Goal: Task Accomplishment & Management: Manage account settings

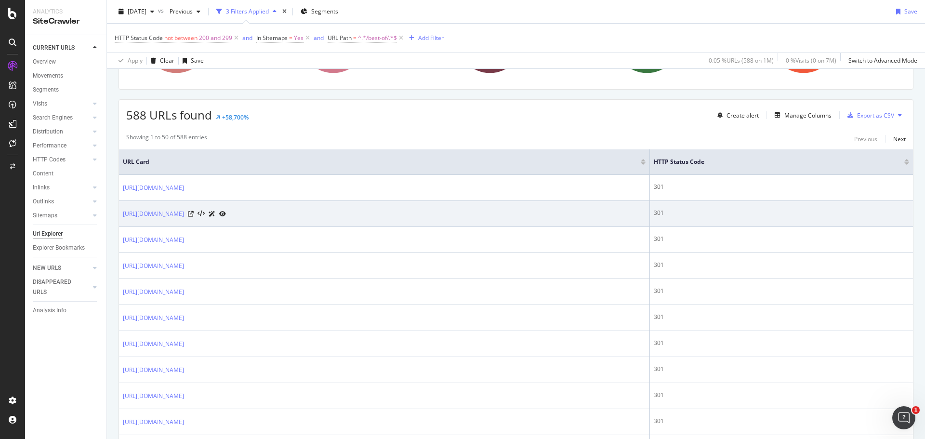
scroll to position [145, 0]
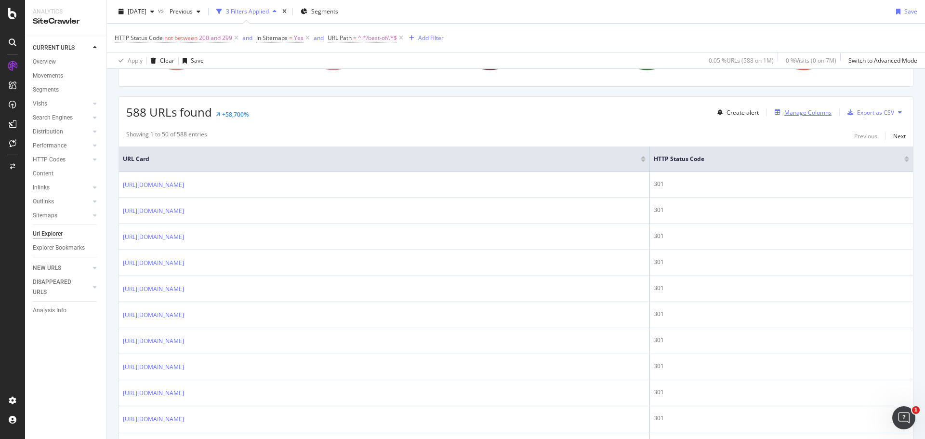
click at [805, 114] on div "Manage Columns" at bounding box center [808, 112] width 47 height 8
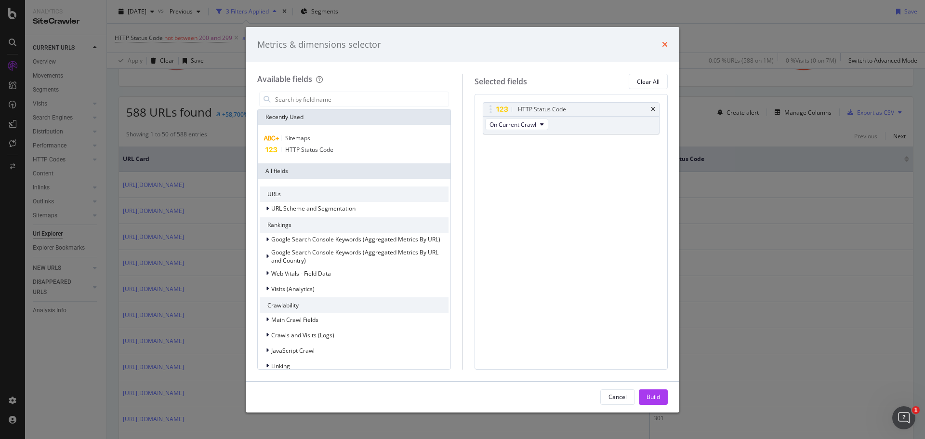
click at [663, 43] on icon "times" at bounding box center [665, 44] width 6 height 8
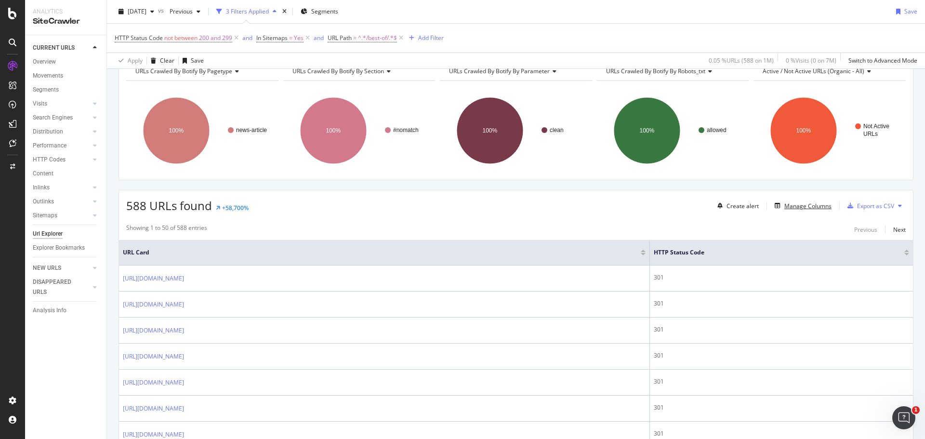
scroll to position [48, 0]
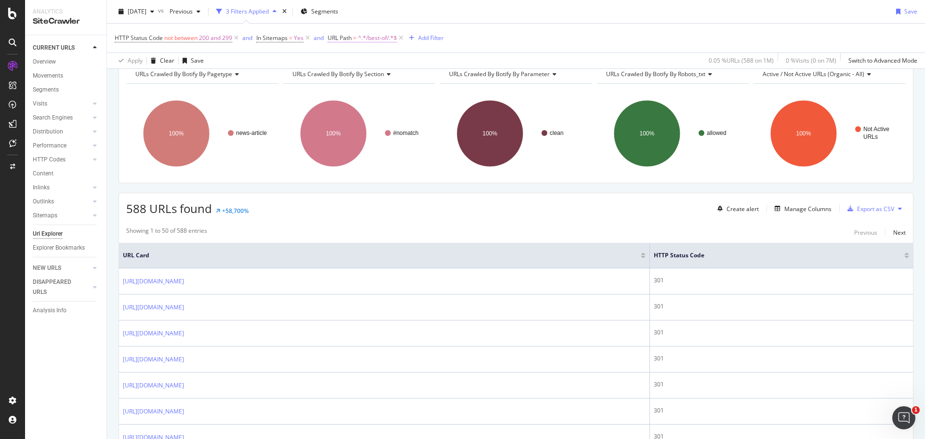
click at [380, 37] on span "^.*/best-of/.*$" at bounding box center [377, 37] width 39 height 13
drag, startPoint x: 491, startPoint y: 13, endPoint x: 628, endPoint y: 0, distance: 137.9
click at [491, 13] on div "2025 Sep. 29th vs Previous 3 Filters Applied Segments Save" at bounding box center [516, 13] width 818 height 19
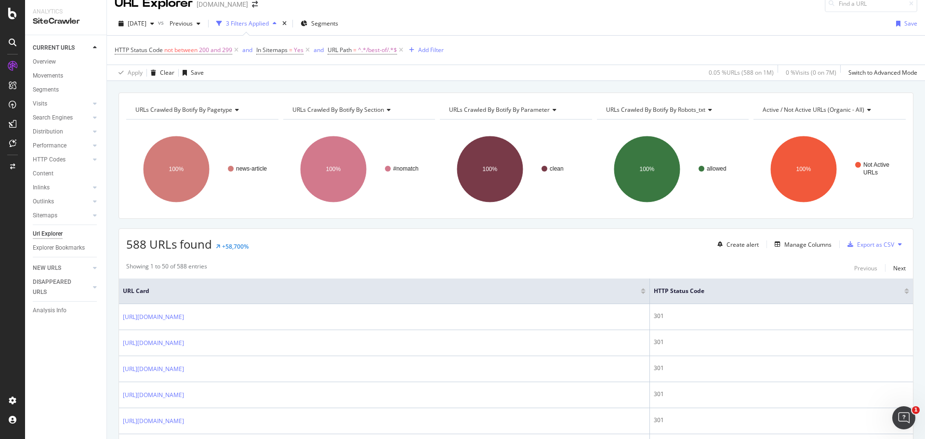
scroll to position [0, 0]
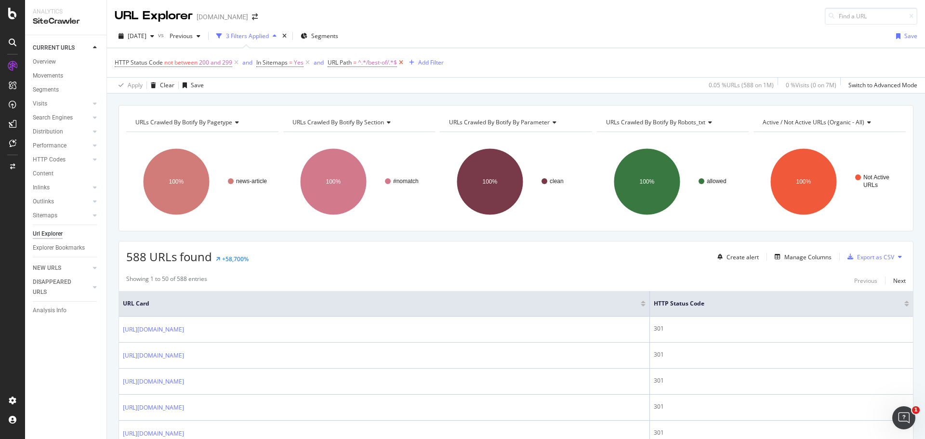
click at [403, 63] on icon at bounding box center [401, 63] width 8 height 10
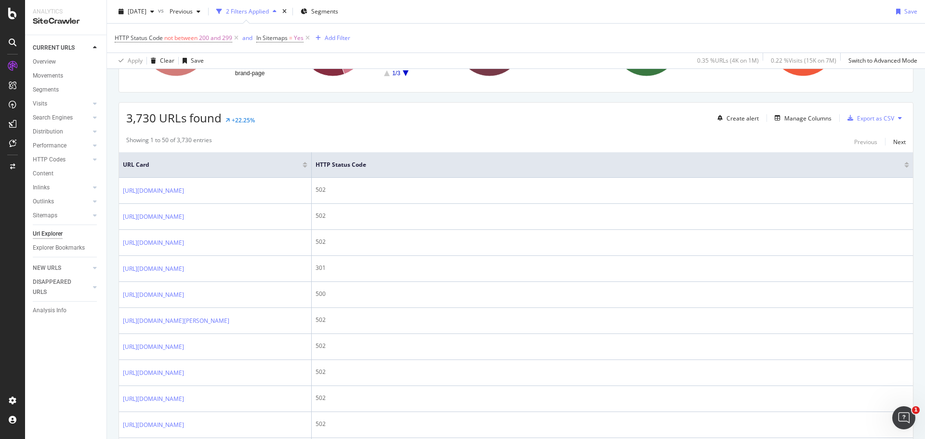
scroll to position [145, 0]
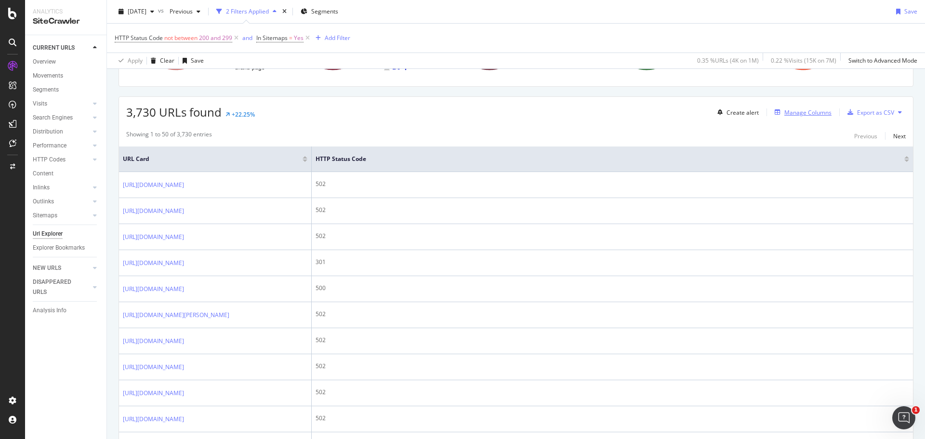
click at [809, 114] on div "Manage Columns" at bounding box center [808, 112] width 47 height 8
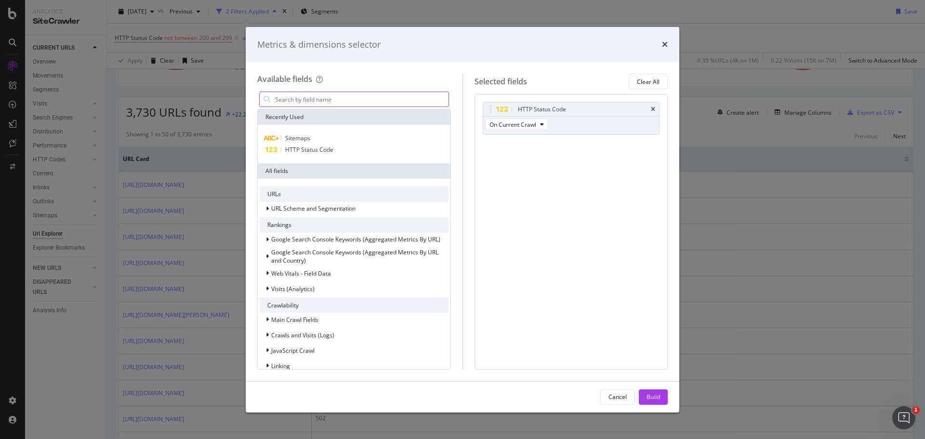
click at [347, 100] on input "modal" at bounding box center [361, 99] width 174 height 14
click at [312, 142] on div "Sitemaps" at bounding box center [354, 139] width 189 height 12
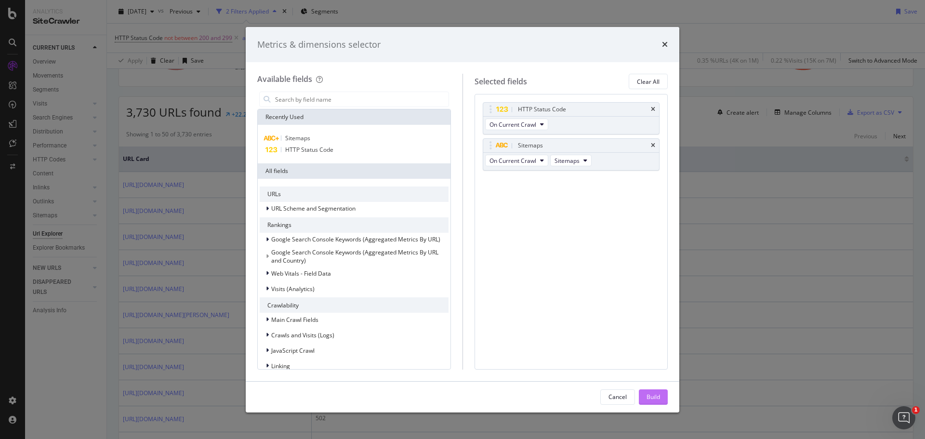
click at [653, 395] on div "Build" at bounding box center [653, 397] width 13 height 8
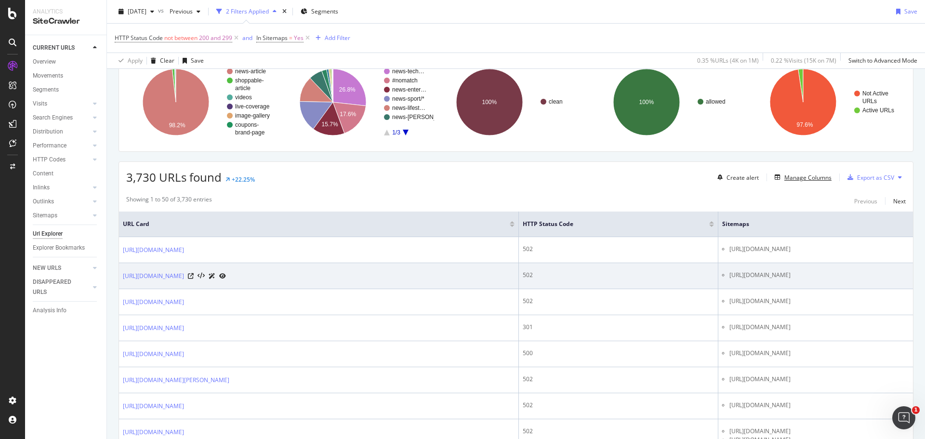
scroll to position [96, 0]
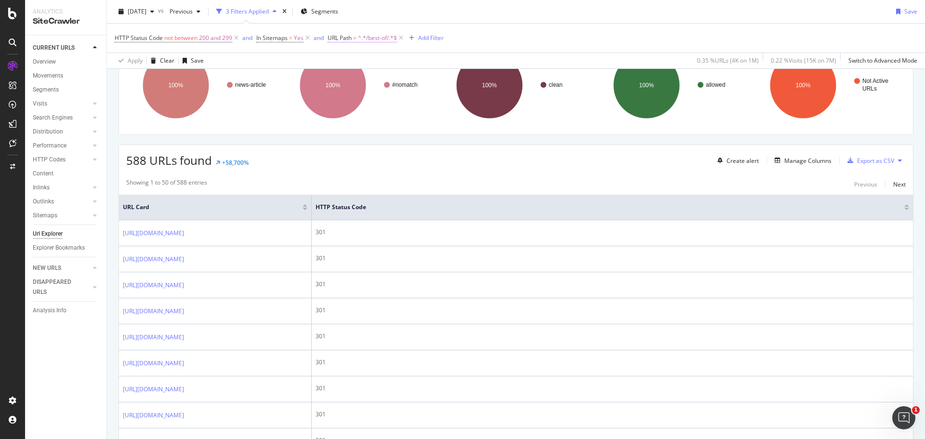
click at [366, 40] on span "^.*/best-of/.*$" at bounding box center [377, 37] width 39 height 13
click at [360, 58] on icon at bounding box center [363, 61] width 7 height 6
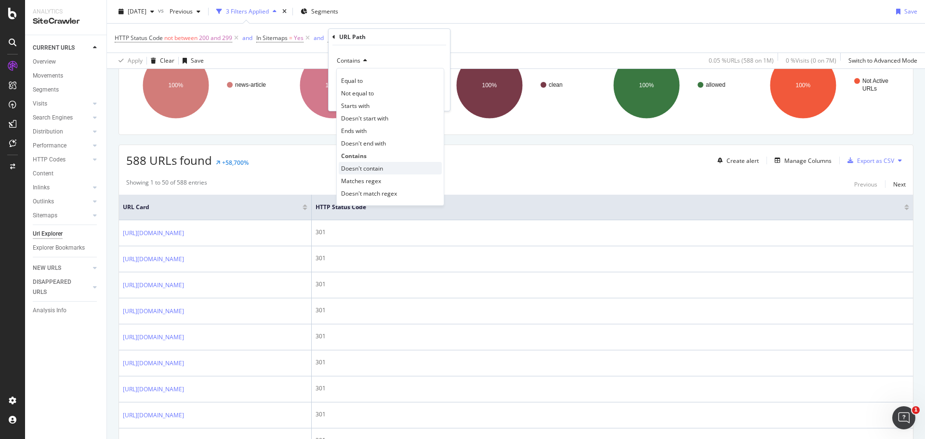
click at [362, 165] on span "Doesn't contain" at bounding box center [362, 168] width 42 height 8
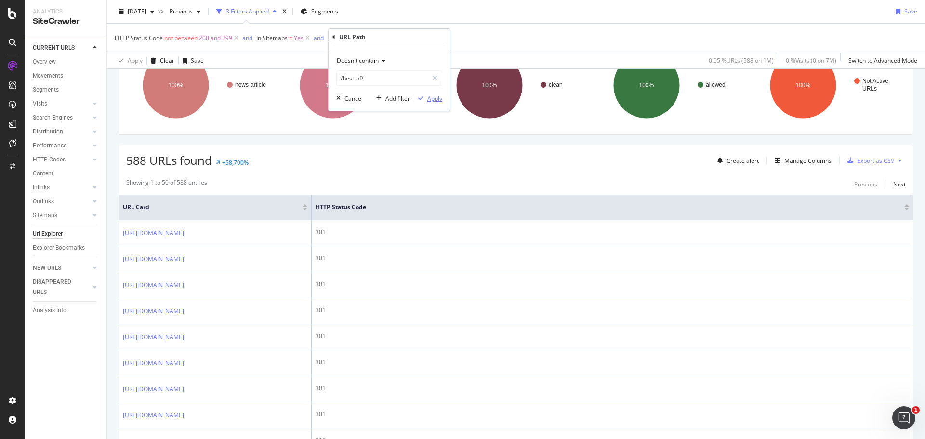
click at [438, 99] on div "Apply" at bounding box center [434, 98] width 15 height 8
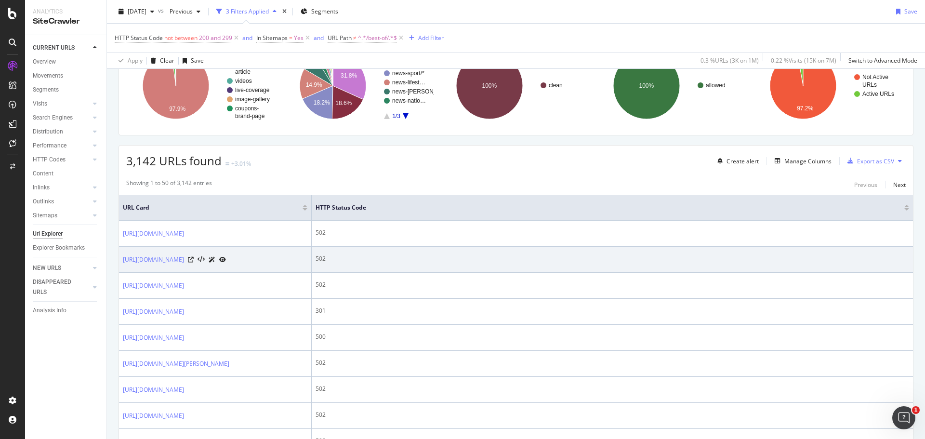
scroll to position [96, 0]
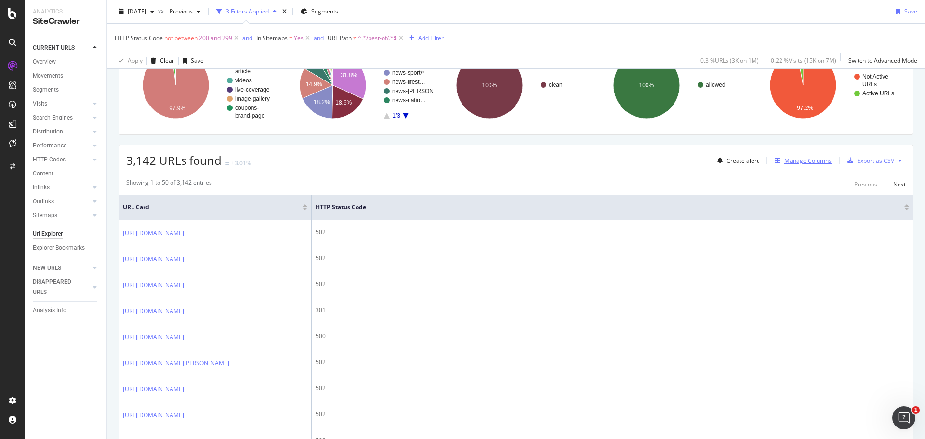
click at [800, 157] on div "Manage Columns" at bounding box center [808, 161] width 47 height 8
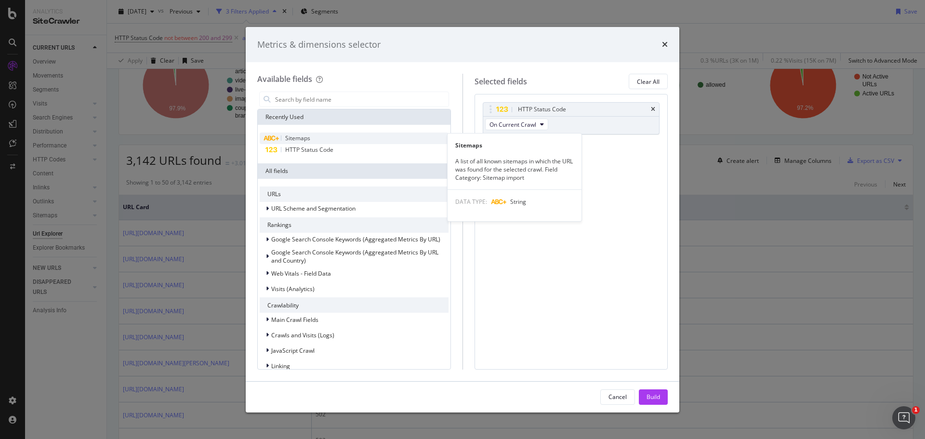
click at [310, 135] on span "Sitemaps" at bounding box center [297, 138] width 25 height 8
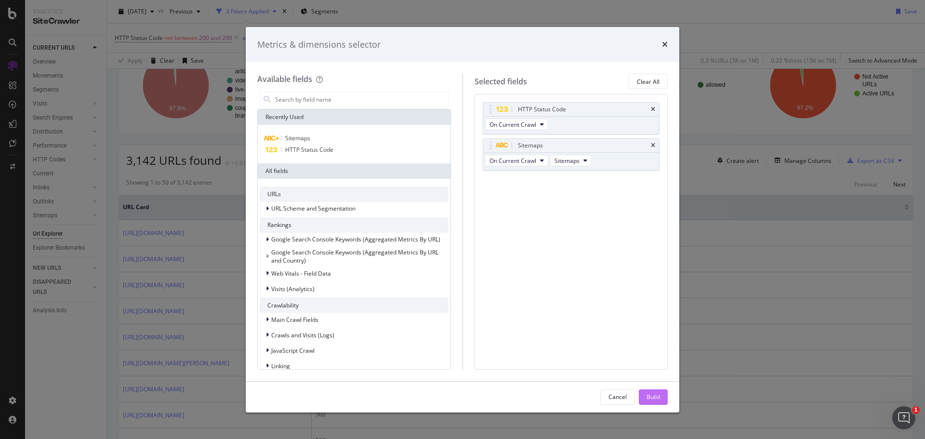
click at [653, 390] on div "Build" at bounding box center [653, 397] width 13 height 14
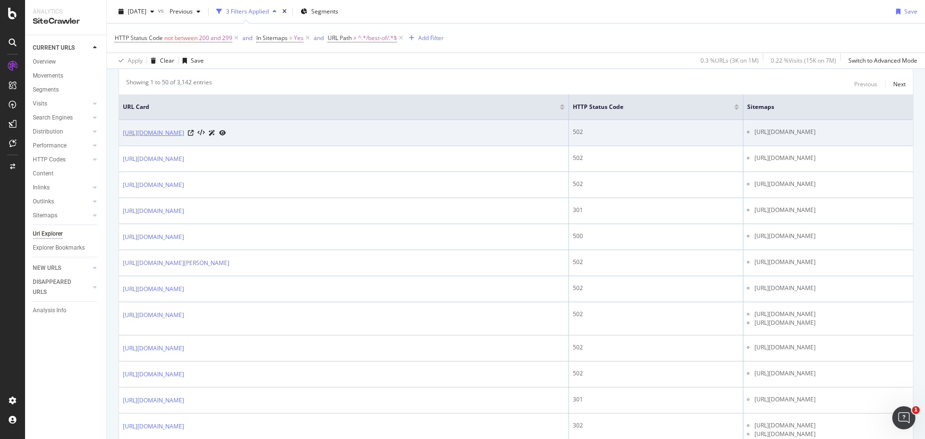
scroll to position [197, 0]
click at [194, 135] on icon at bounding box center [191, 133] width 6 height 6
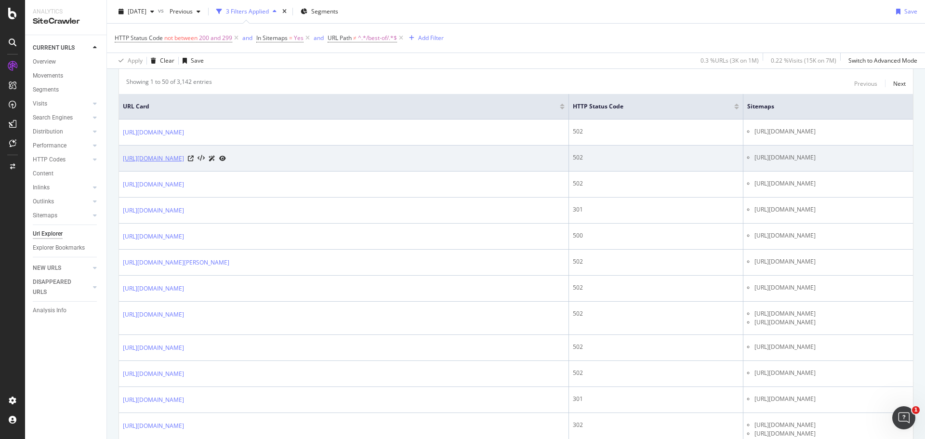
scroll to position [0, 0]
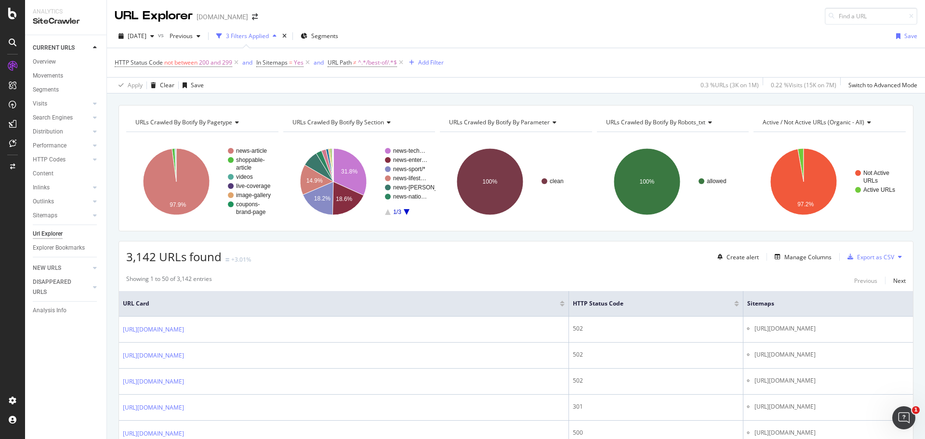
click at [390, 124] on div "URLs Crawled By Botify By section" at bounding box center [359, 122] width 136 height 15
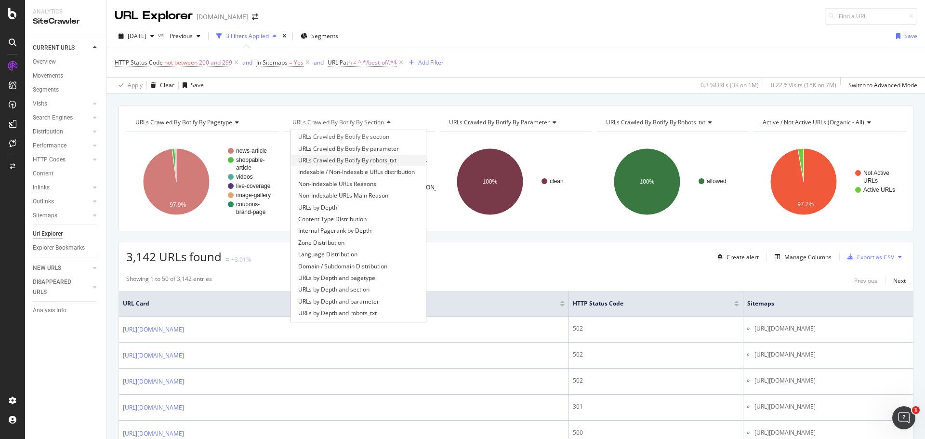
scroll to position [22, 0]
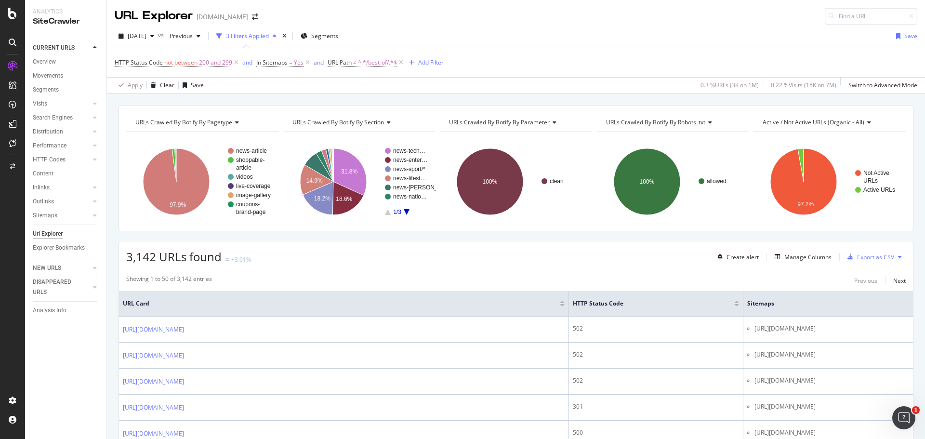
click at [503, 71] on div "HTTP Status Code not between 200 and 299 and In Sitemaps = Yes and URL Path ≠ ^…" at bounding box center [516, 62] width 803 height 29
click at [707, 122] on icon at bounding box center [709, 123] width 7 height 6
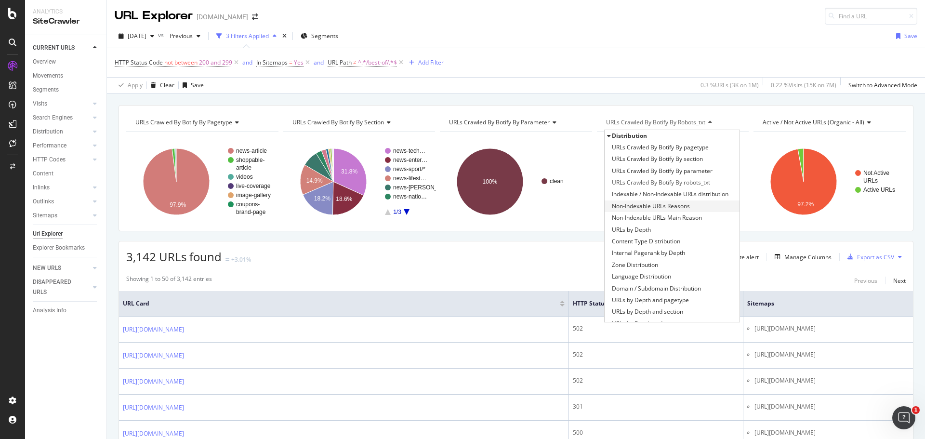
click at [655, 205] on span "Non-Indexable URLs Reasons" at bounding box center [651, 206] width 78 height 10
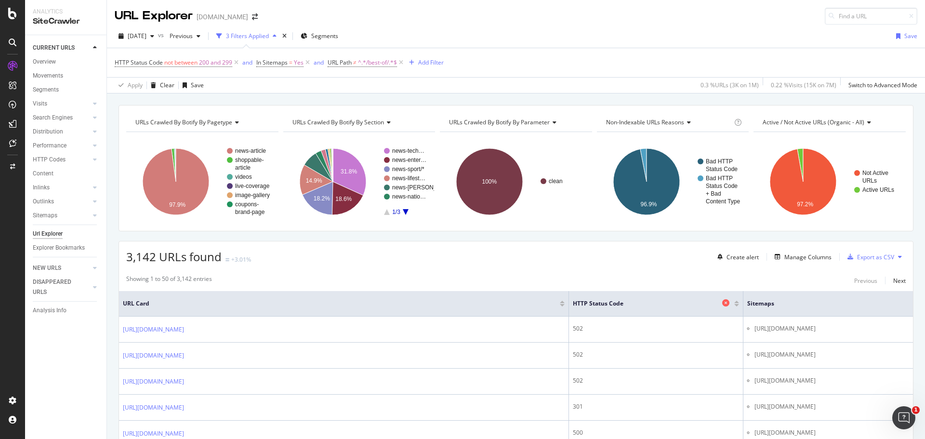
click at [573, 302] on span "HTTP Status Code" at bounding box center [646, 303] width 147 height 9
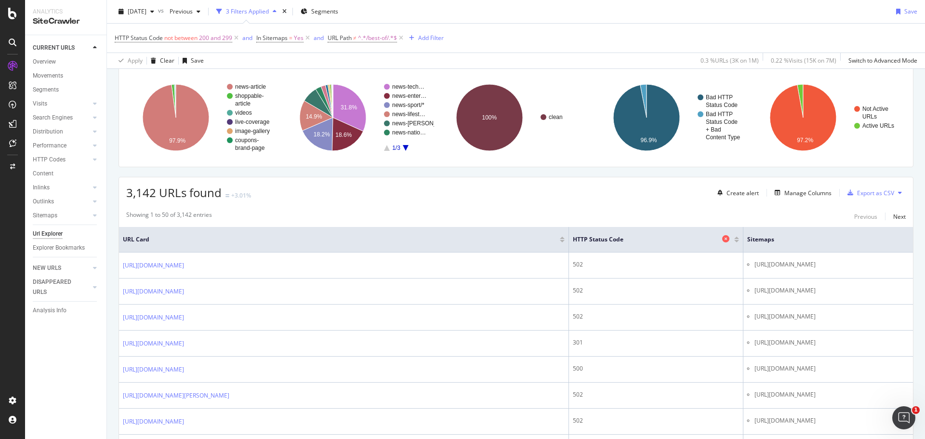
scroll to position [34, 0]
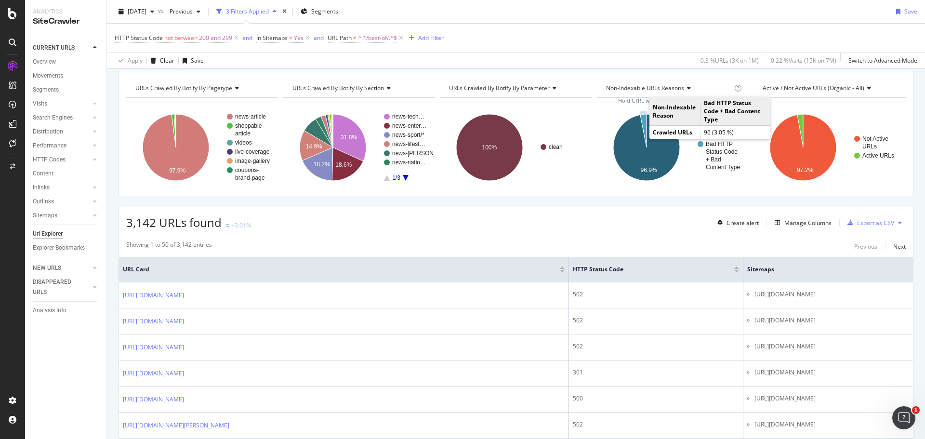
click at [641, 120] on icon "A chart." at bounding box center [644, 130] width 6 height 33
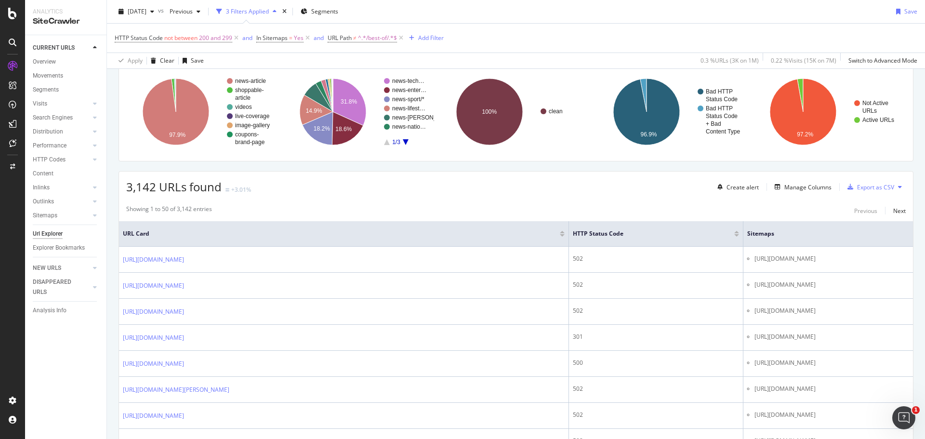
scroll to position [69, 0]
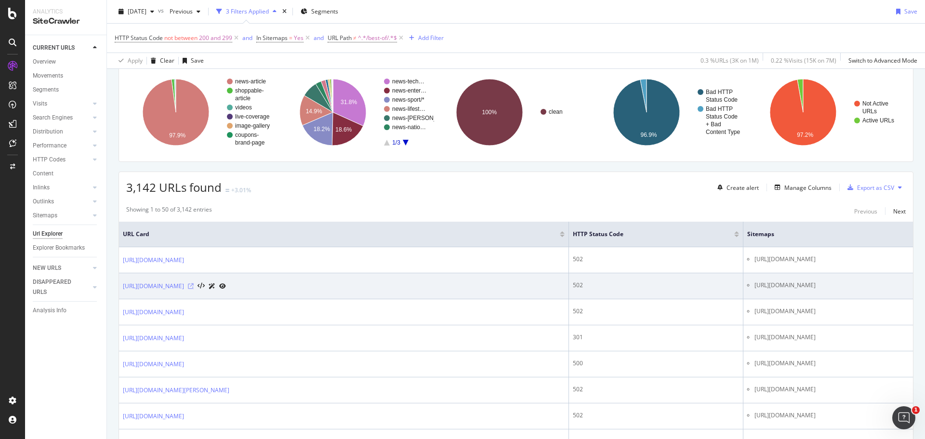
click at [194, 289] on icon at bounding box center [191, 286] width 6 height 6
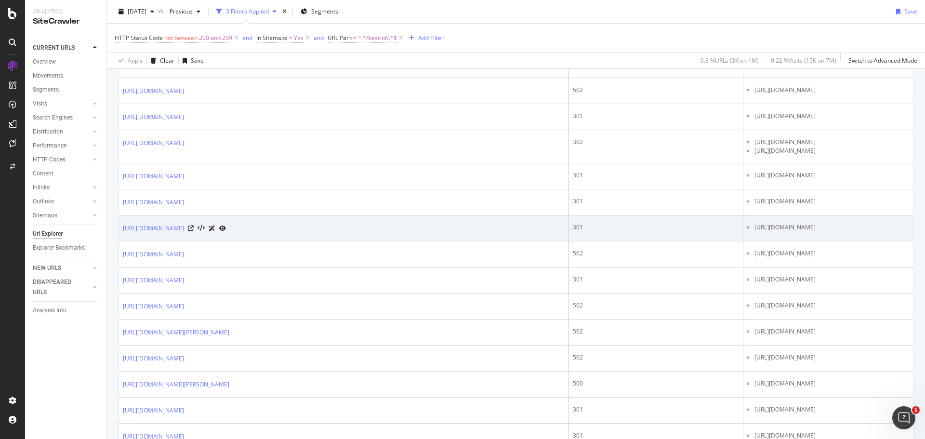
scroll to position [481, 0]
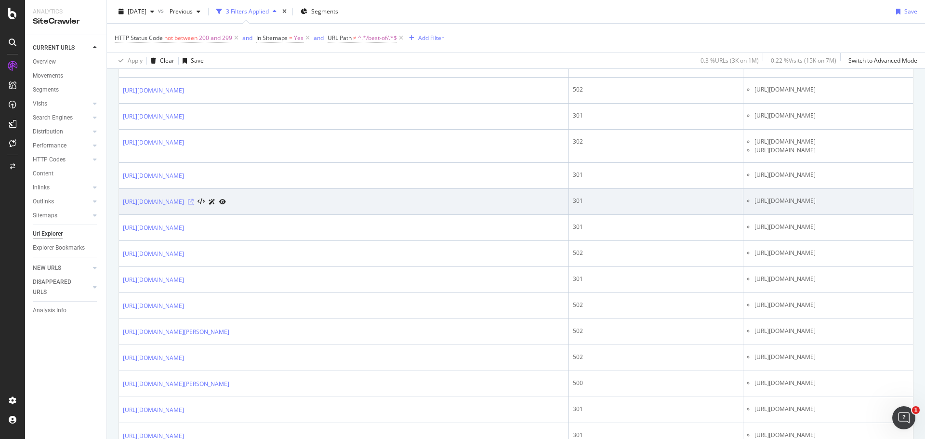
click at [194, 205] on icon at bounding box center [191, 202] width 6 height 6
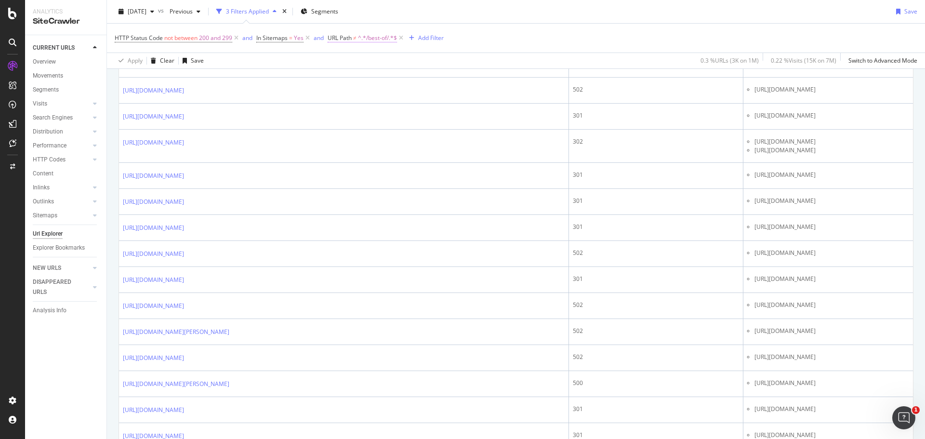
click at [377, 36] on span "^.*/best-of/.*$" at bounding box center [377, 37] width 39 height 13
click at [376, 62] on span "Doesn't contain" at bounding box center [358, 60] width 42 height 8
click at [477, 39] on div "HTTP Status Code not between 200 and 299 and In Sitemaps = Yes and URL Path ≠ ^…" at bounding box center [516, 38] width 803 height 29
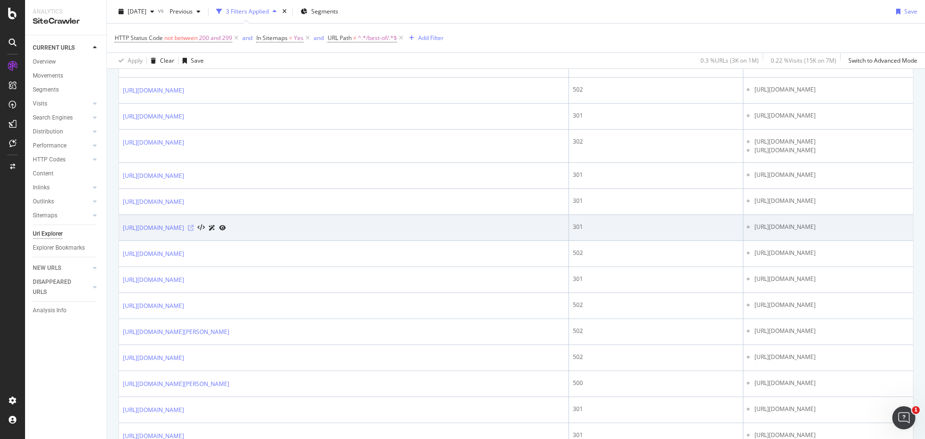
click at [194, 231] on icon at bounding box center [191, 228] width 6 height 6
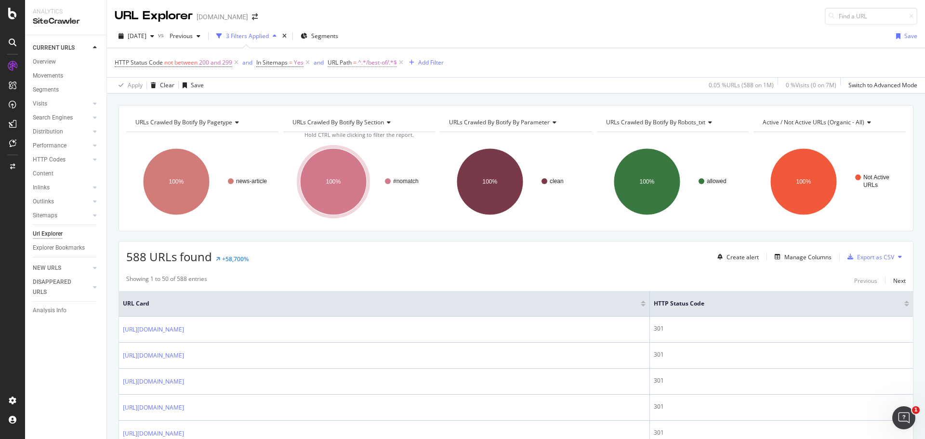
click at [386, 64] on span "^.*/best-of/.*$" at bounding box center [377, 62] width 39 height 13
click at [356, 104] on input "/best-of/" at bounding box center [382, 102] width 91 height 15
drag, startPoint x: 361, startPoint y: 103, endPoint x: 342, endPoint y: 103, distance: 19.3
click at [342, 103] on input "/best-of/" at bounding box center [382, 102] width 91 height 15
click at [394, 103] on input "/checkout/" at bounding box center [382, 102] width 91 height 15
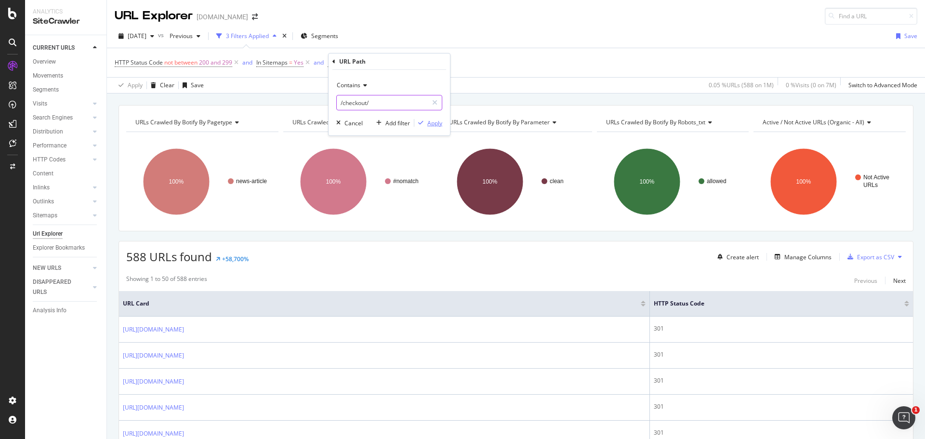
type input "/checkout/"
click at [433, 124] on div "Apply" at bounding box center [434, 123] width 15 height 8
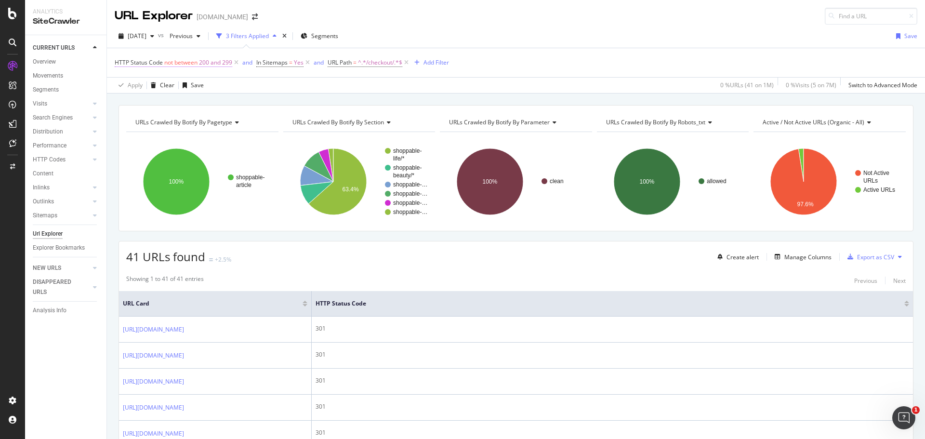
click at [217, 65] on span "200 and 299" at bounding box center [215, 62] width 33 height 13
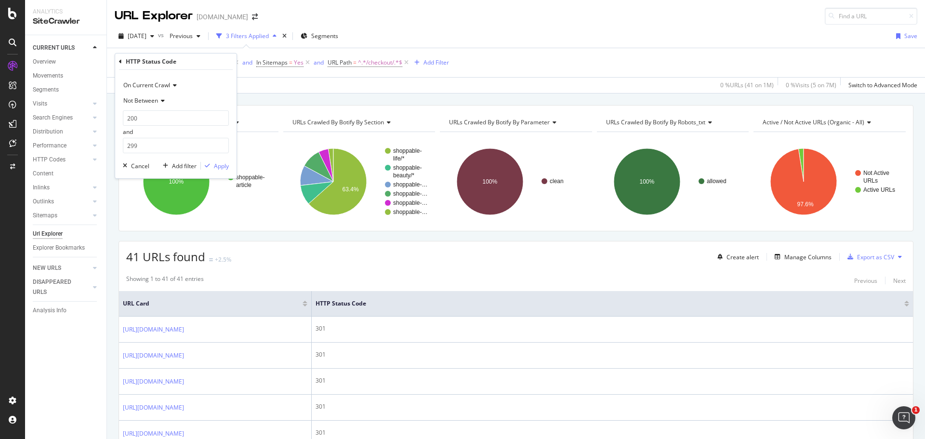
click at [160, 102] on icon at bounding box center [161, 101] width 7 height 6
click at [146, 196] on span "Between" at bounding box center [140, 196] width 24 height 8
click at [226, 167] on div "Apply" at bounding box center [221, 166] width 15 height 8
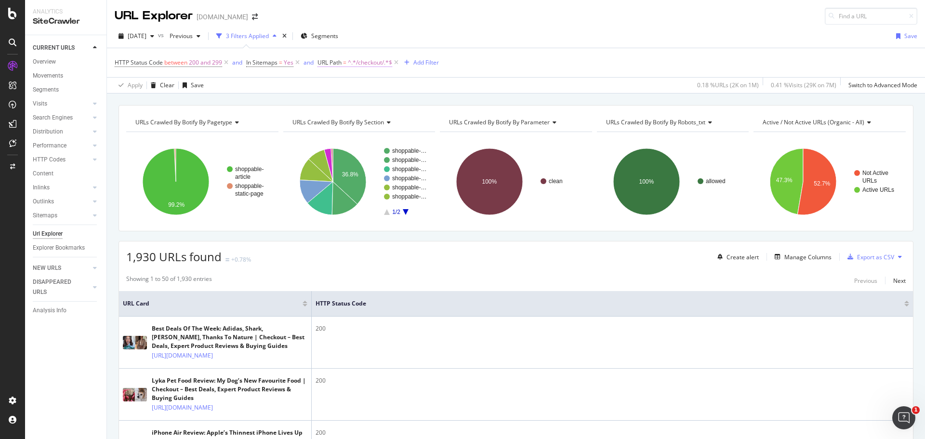
click at [370, 60] on span "^.*/checkout/.*$" at bounding box center [370, 62] width 44 height 13
click at [355, 87] on icon at bounding box center [353, 85] width 7 height 6
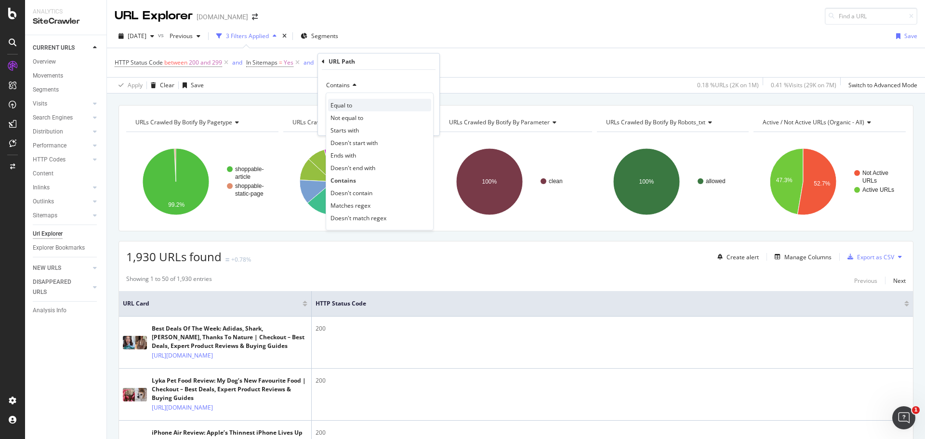
click at [356, 105] on div "Equal to" at bounding box center [379, 105] width 103 height 13
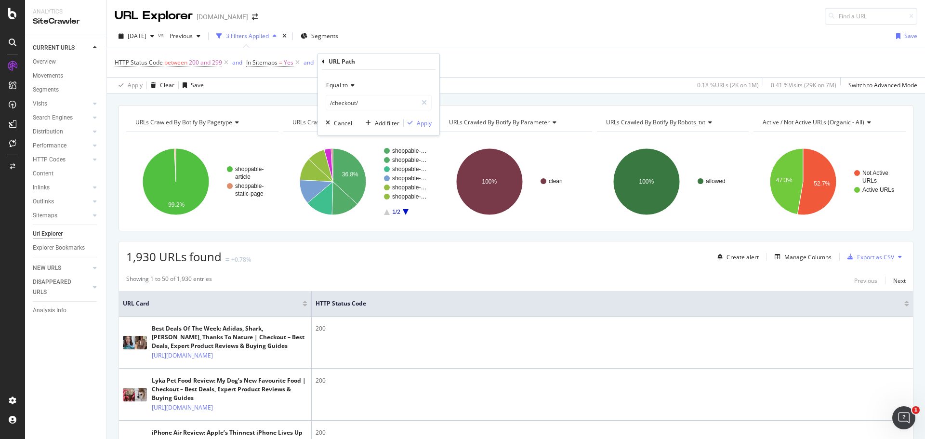
click at [351, 87] on icon at bounding box center [351, 85] width 7 height 6
click at [420, 64] on div "Add Filter" at bounding box center [427, 62] width 26 height 8
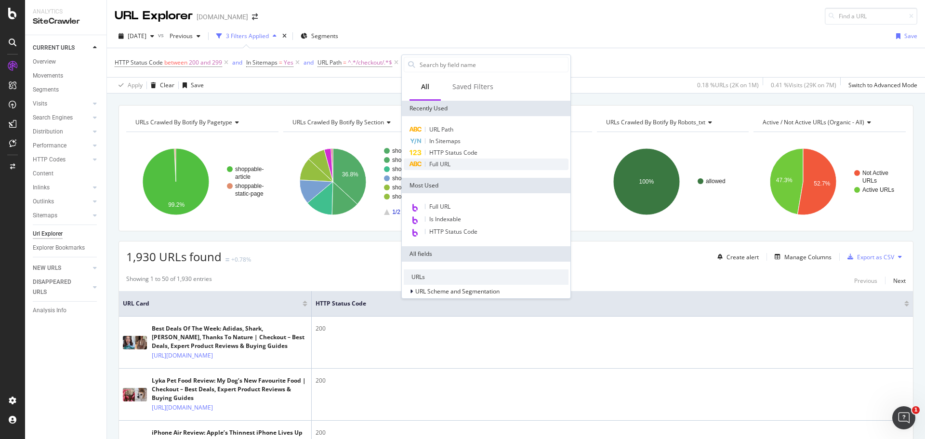
click at [445, 160] on span "Full URL" at bounding box center [439, 164] width 21 height 8
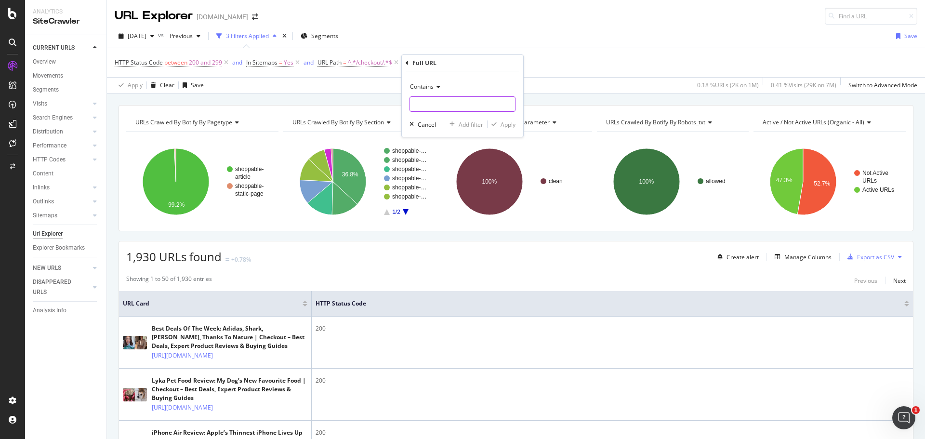
click at [432, 105] on input "text" at bounding box center [462, 103] width 105 height 15
paste input "https://www.news.com.au/checkout/beauty/best-perfume-for-women/news-story/fea84…"
type input "https://www.news.com.au/checkout/beauty/best-perfume-for-women/news-story/fea84…"
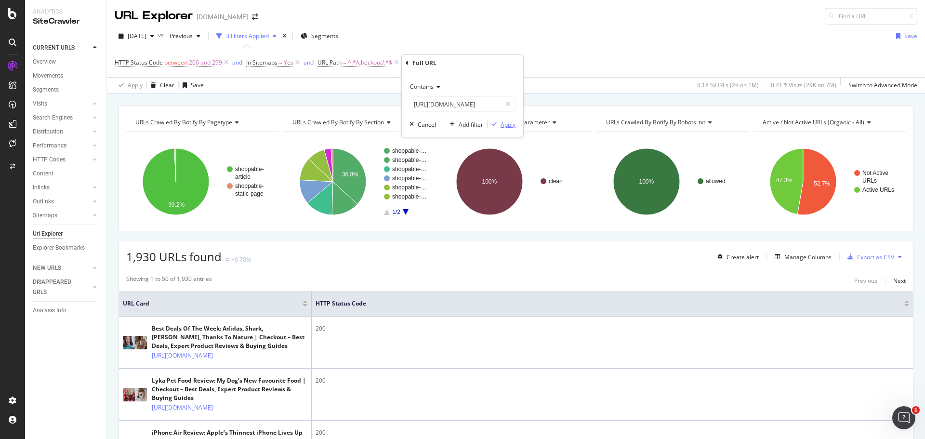
click at [509, 125] on div "Apply" at bounding box center [508, 124] width 15 height 8
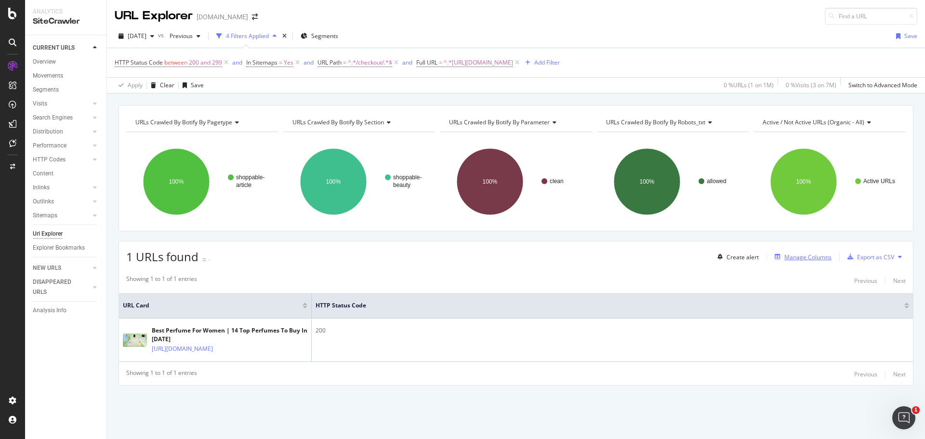
click at [809, 261] on div "Manage Columns" at bounding box center [801, 257] width 61 height 11
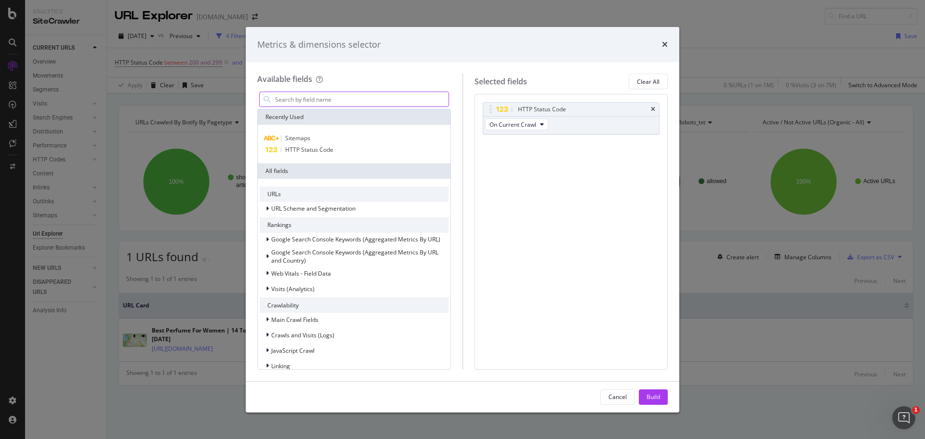
click at [309, 93] on input "modal" at bounding box center [361, 99] width 174 height 14
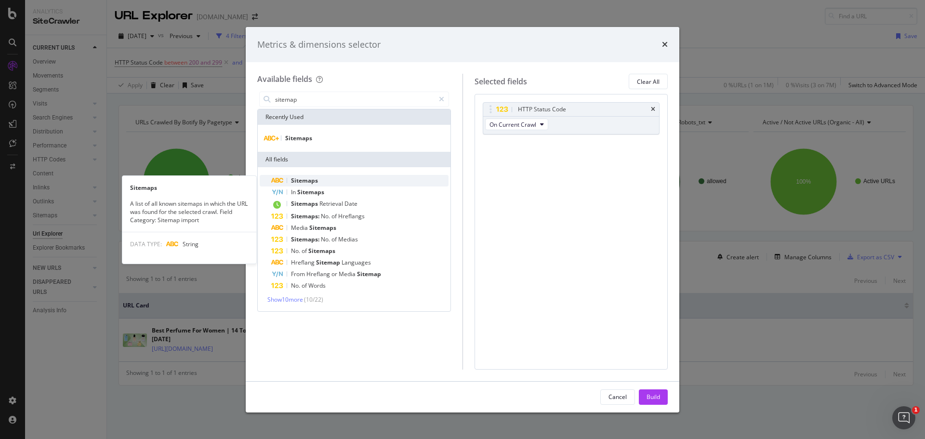
type input "sitemap"
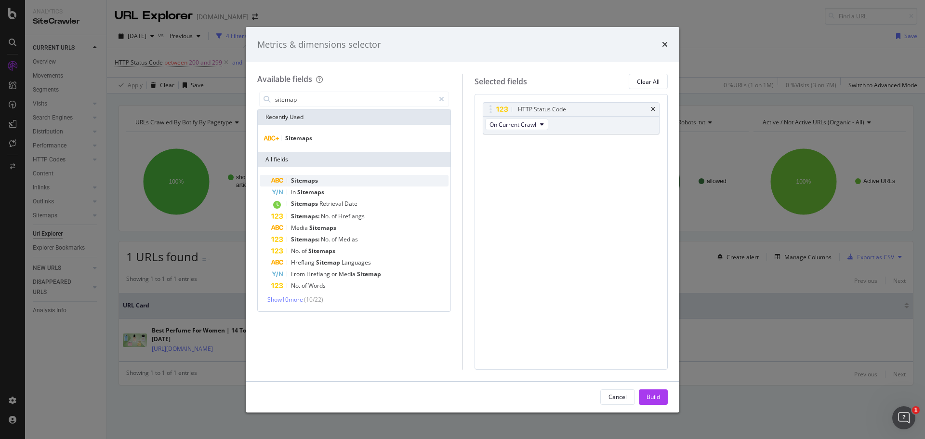
click at [312, 180] on span "Sitemaps" at bounding box center [304, 180] width 27 height 8
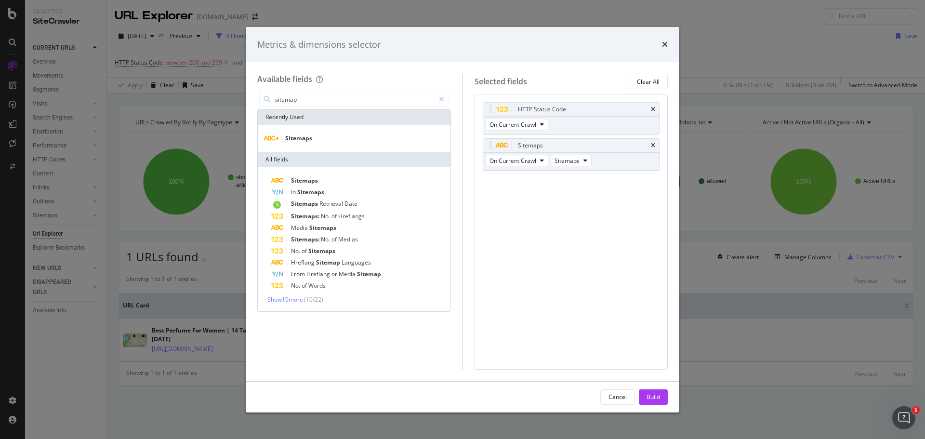
click at [648, 400] on div "Build" at bounding box center [653, 397] width 13 height 8
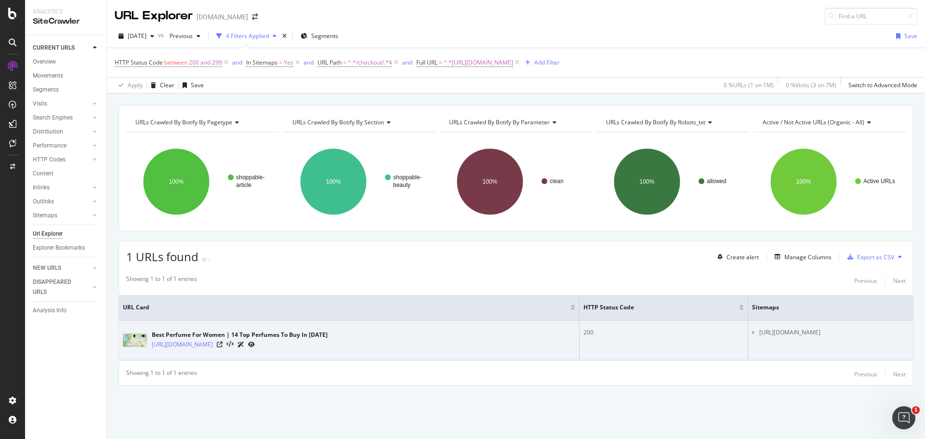
drag, startPoint x: 805, startPoint y: 330, endPoint x: 621, endPoint y: 328, distance: 184.1
click at [752, 328] on ul "https://www.news.com.au/sitemap.xml?yyyy=2023&mm=09&dd=25" at bounding box center [830, 332] width 157 height 9
copy li "https://www.news.com.au/sitemap.xml?yyyy=2023&mm=09&dd=25"
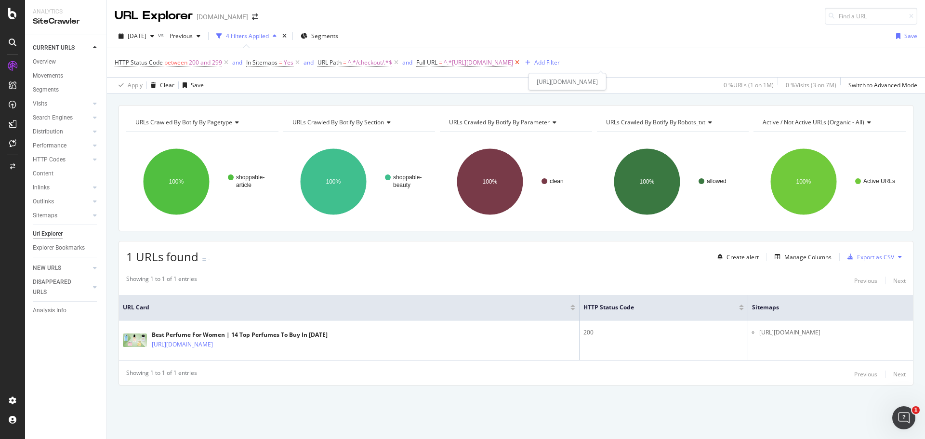
click at [521, 64] on icon at bounding box center [517, 63] width 8 height 10
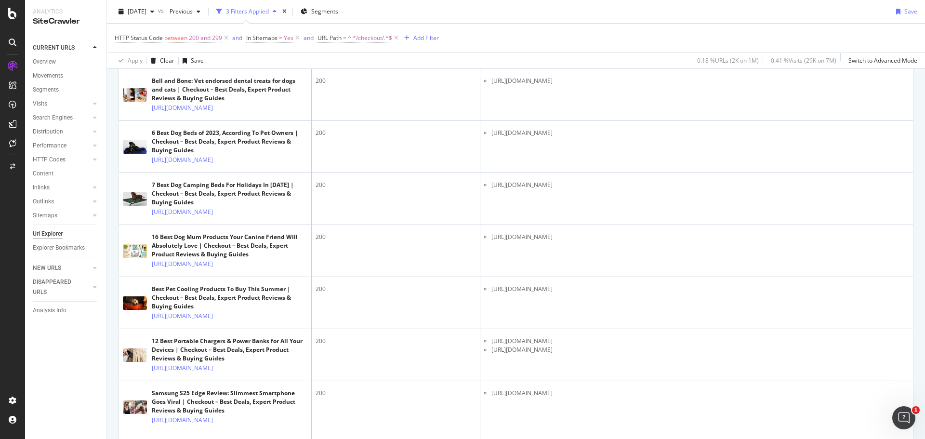
scroll to position [1108, 0]
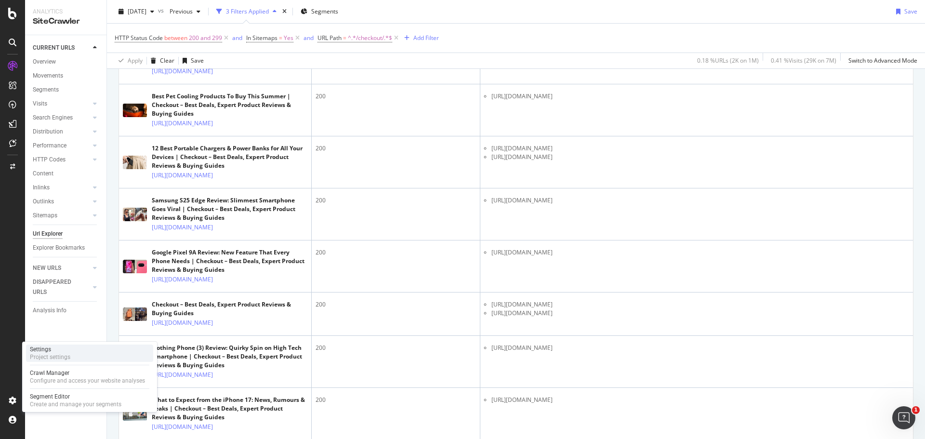
drag, startPoint x: 65, startPoint y: 353, endPoint x: 76, endPoint y: 358, distance: 11.9
click at [65, 353] on div "Project settings" at bounding box center [50, 357] width 40 height 8
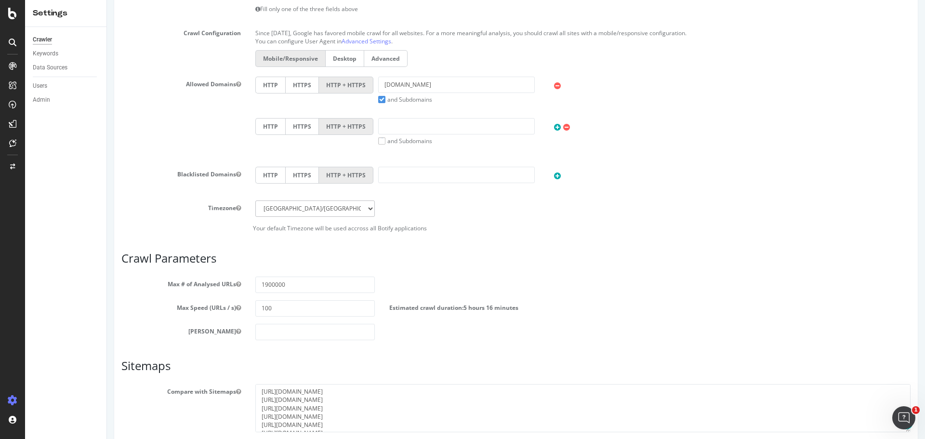
scroll to position [375, 0]
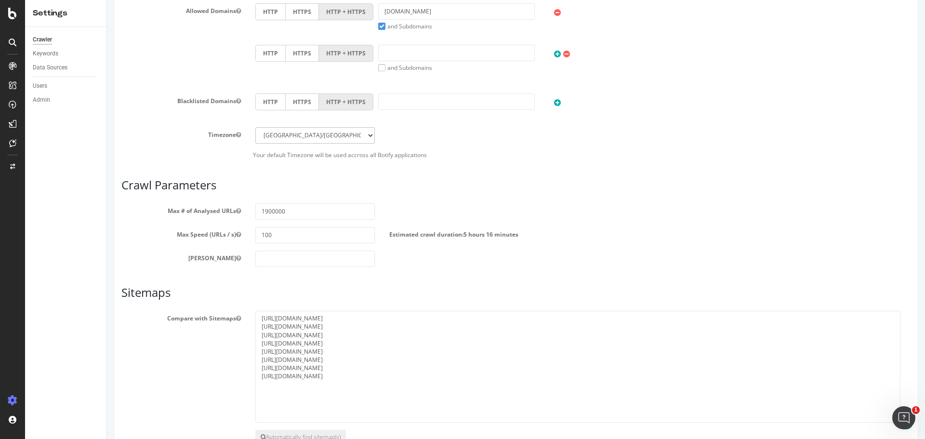
drag, startPoint x: 900, startPoint y: 357, endPoint x: 109, endPoint y: 14, distance: 861.7
click at [896, 421] on div "news.com.au × × Google Analytics 4 is now available. We recommend you to config…" at bounding box center [516, 63] width 818 height 859
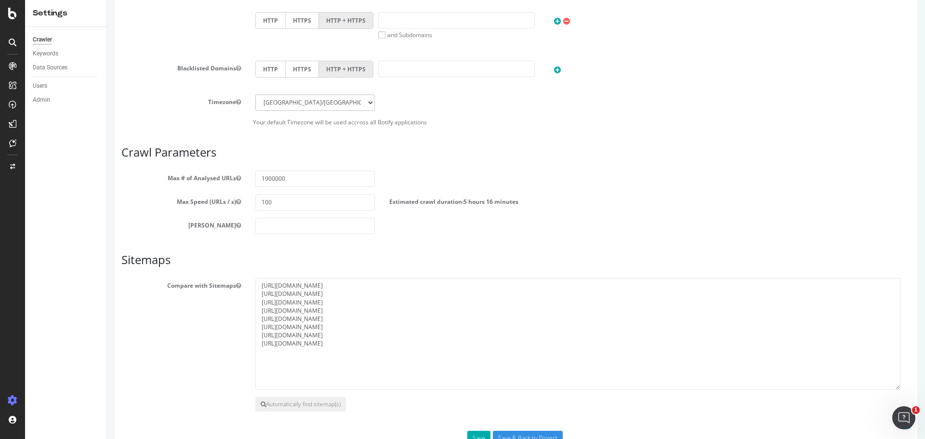
scroll to position [439, 0]
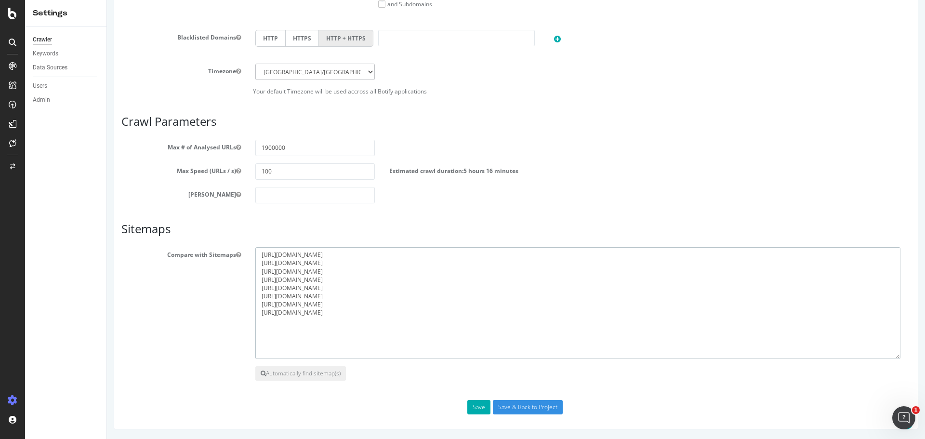
drag, startPoint x: 379, startPoint y: 285, endPoint x: 258, endPoint y: 290, distance: 121.5
click at [258, 290] on textarea "https://www.news.com.au/video-sitemap.xml https://www.news.com.au/coupons/sitem…" at bounding box center [577, 303] width 645 height 112
drag, startPoint x: 398, startPoint y: 312, endPoint x: 244, endPoint y: 312, distance: 153.7
click at [244, 312] on div "Compare with Sitemaps https://www.news.com.au/video-sitemap.xml https://www.new…" at bounding box center [516, 303] width 804 height 112
click at [384, 286] on textarea "https://www.news.com.au/video-sitemap.xml https://www.news.com.au/coupons/sitem…" at bounding box center [577, 303] width 645 height 112
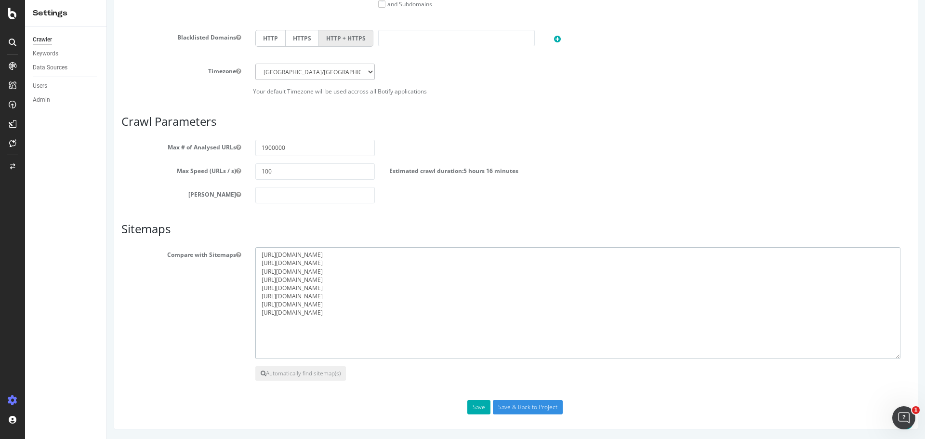
drag, startPoint x: 391, startPoint y: 312, endPoint x: 335, endPoint y: 312, distance: 55.9
click at [335, 312] on textarea "https://www.news.com.au/video-sitemap.xml https://www.news.com.au/coupons/sitem…" at bounding box center [577, 303] width 645 height 112
click at [371, 288] on textarea "https://www.news.com.au/video-sitemap.xml https://www.news.com.au/coupons/sitem…" at bounding box center [577, 303] width 645 height 112
drag, startPoint x: 372, startPoint y: 287, endPoint x: 262, endPoint y: 292, distance: 110.0
click at [262, 292] on textarea "https://www.news.com.au/video-sitemap.xml https://www.news.com.au/coupons/sitem…" at bounding box center [577, 303] width 645 height 112
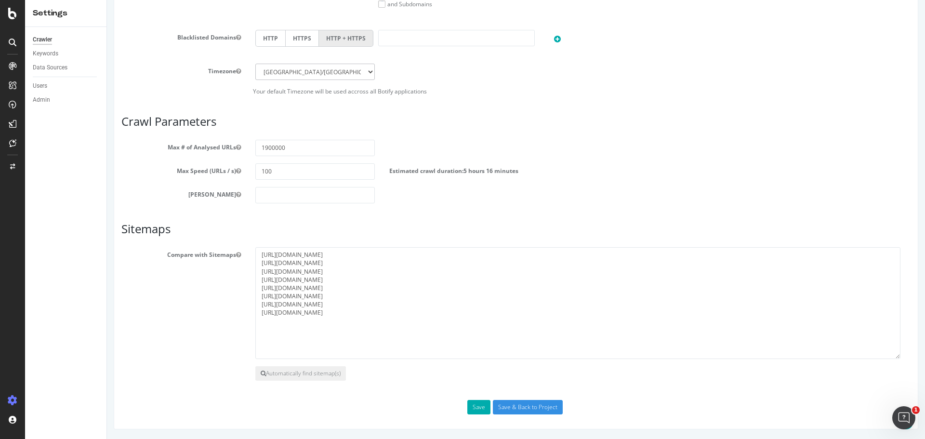
click at [214, 303] on div "Compare with Sitemaps https://www.news.com.au/video-sitemap.xml https://www.new…" at bounding box center [516, 303] width 804 height 112
drag, startPoint x: 394, startPoint y: 312, endPoint x: 263, endPoint y: 317, distance: 131.2
click at [263, 317] on textarea "https://www.news.com.au/video-sitemap.xml https://www.news.com.au/coupons/sitem…" at bounding box center [577, 303] width 645 height 112
click at [212, 314] on div "Compare with Sitemaps https://www.news.com.au/video-sitemap.xml https://www.new…" at bounding box center [516, 303] width 804 height 112
click at [365, 313] on textarea "https://www.news.com.au/video-sitemap.xml https://www.news.com.au/coupons/sitem…" at bounding box center [577, 303] width 645 height 112
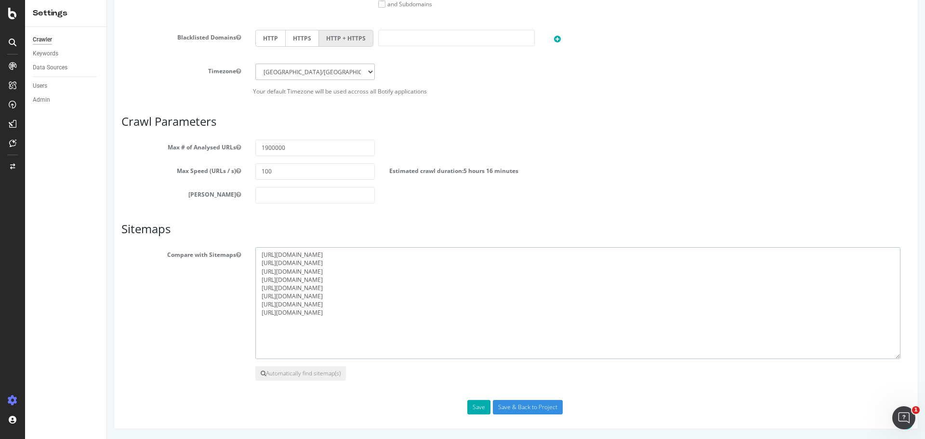
drag, startPoint x: 372, startPoint y: 290, endPoint x: 257, endPoint y: 289, distance: 114.7
click at [257, 289] on textarea "https://www.news.com.au/video-sitemap.xml https://www.news.com.au/coupons/sitem…" at bounding box center [577, 303] width 645 height 112
drag, startPoint x: 389, startPoint y: 312, endPoint x: 366, endPoint y: 312, distance: 23.6
click at [366, 312] on textarea "https://www.news.com.au/video-sitemap.xml https://www.news.com.au/coupons/sitem…" at bounding box center [577, 303] width 645 height 112
drag, startPoint x: 368, startPoint y: 287, endPoint x: 259, endPoint y: 289, distance: 108.5
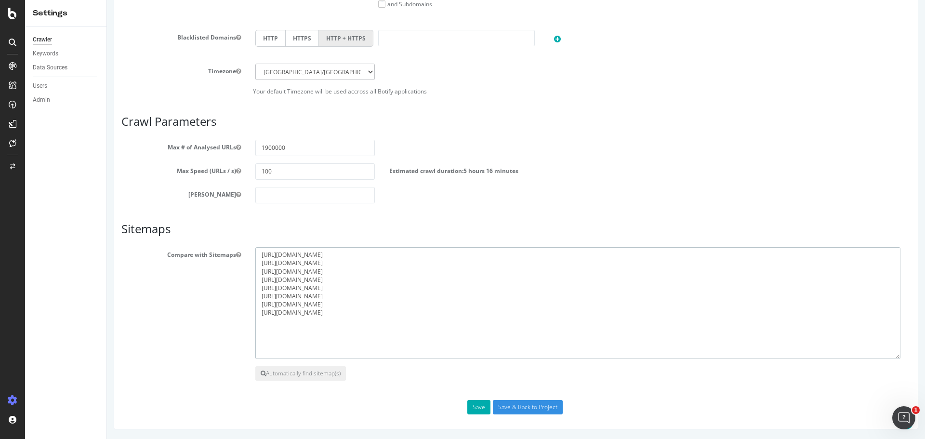
click at [259, 289] on textarea "https://www.news.com.au/video-sitemap.xml https://www.news.com.au/coupons/sitem…" at bounding box center [577, 303] width 645 height 112
click at [188, 309] on div "Compare with Sitemaps https://www.news.com.au/video-sitemap.xml https://www.new…" at bounding box center [516, 303] width 804 height 112
drag, startPoint x: 396, startPoint y: 312, endPoint x: 255, endPoint y: 314, distance: 140.7
click at [255, 314] on textarea "https://www.news.com.au/video-sitemap.xml https://www.news.com.au/coupons/sitem…" at bounding box center [577, 303] width 645 height 112
click at [544, 219] on div "Scope Project Name news.com.au Start URLs https://www.news.com.au/ Or upload a …" at bounding box center [515, 45] width 789 height 740
